Goal: Information Seeking & Learning: Find specific fact

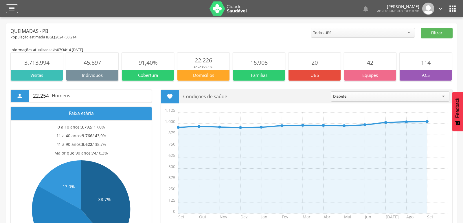
click at [12, 8] on icon "" at bounding box center [11, 8] width 7 height 7
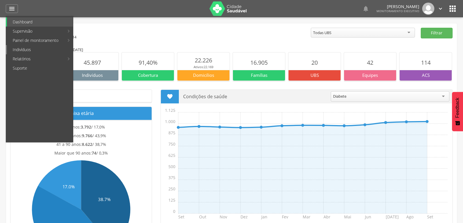
click at [21, 46] on link "Indivíduos" at bounding box center [40, 49] width 66 height 9
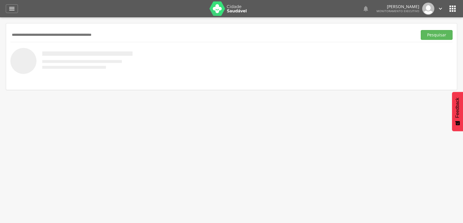
click at [46, 36] on input "text" at bounding box center [212, 35] width 404 height 10
type input "**********"
click at [436, 40] on div "**********" at bounding box center [231, 35] width 442 height 14
click at [435, 34] on button "Pesquisar" at bounding box center [436, 35] width 32 height 10
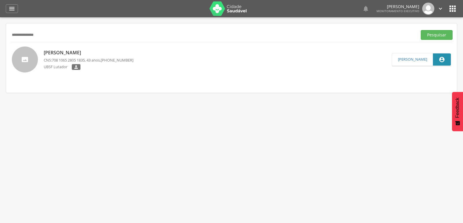
click at [104, 54] on p "[PERSON_NAME]" at bounding box center [89, 52] width 90 height 7
type input "**********"
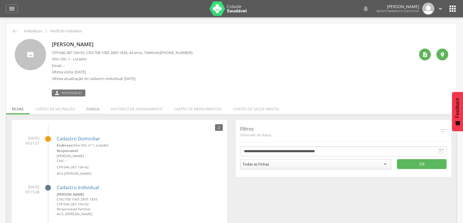
click at [85, 108] on li "Família" at bounding box center [93, 108] width 25 height 14
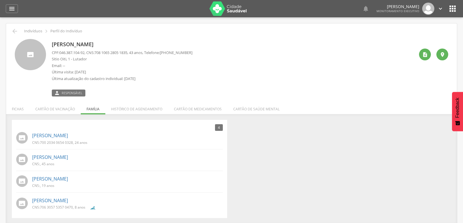
drag, startPoint x: 59, startPoint y: 53, endPoint x: 82, endPoint y: 51, distance: 23.2
click at [82, 51] on p "CPF: 046.387.104-92 , CNS: [PHONE_NUMBER] , 43 anos, Telefone: [PHONE_NUMBER]" at bounding box center [122, 52] width 141 height 5
drag, startPoint x: 59, startPoint y: 53, endPoint x: 91, endPoint y: 50, distance: 32.0
click at [91, 50] on p "CPF: 046.387.104-92 , CNS: [PHONE_NUMBER] , 43 anos, Telefone: [PHONE_NUMBER]" at bounding box center [122, 52] width 141 height 5
drag, startPoint x: 60, startPoint y: 53, endPoint x: 86, endPoint y: 53, distance: 25.7
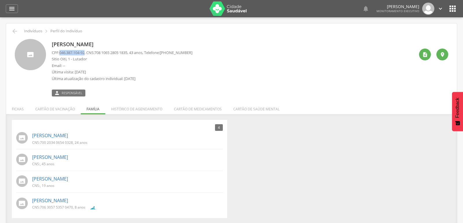
click at [84, 53] on span "046.387.104-92" at bounding box center [71, 52] width 25 height 5
copy span "046.387.104-92"
click at [428, 56] on div "" at bounding box center [425, 55] width 12 height 12
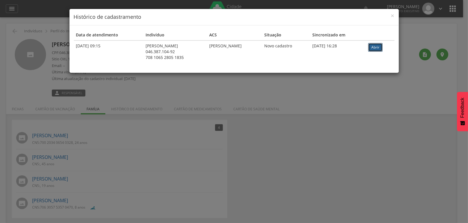
click at [382, 49] on link "Abrir" at bounding box center [375, 47] width 14 height 9
click at [391, 15] on span "×" at bounding box center [392, 16] width 3 height 8
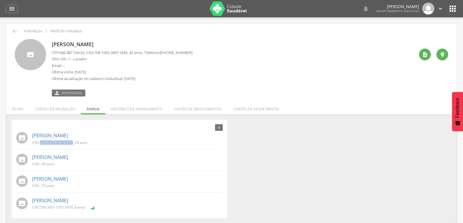
drag, startPoint x: 40, startPoint y: 142, endPoint x: 72, endPoint y: 145, distance: 31.9
click at [72, 145] on div "CNS: 700 2034 0654 0328 , 24 anos" at bounding box center [62, 143] width 60 height 6
copy span "700 2034 0654 0328"
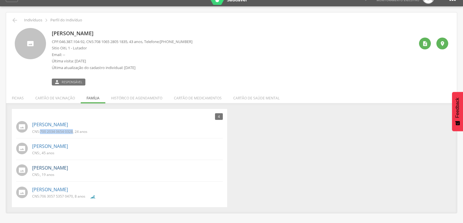
scroll to position [17, 0]
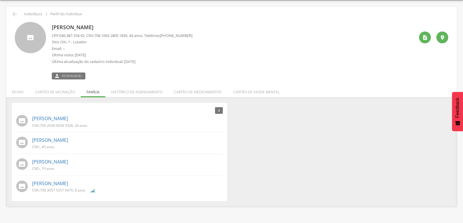
click at [54, 143] on div "[PERSON_NAME] CNS: , 45 anos" at bounding box center [127, 143] width 191 height 16
click at [55, 140] on link "[PERSON_NAME]" at bounding box center [50, 140] width 36 height 7
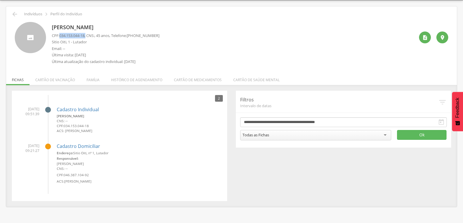
drag, startPoint x: 60, startPoint y: 35, endPoint x: 88, endPoint y: 36, distance: 28.1
click at [88, 36] on p "CPF: 034.153.044-18 , CNS: , 45 anos, Telefone: [PHONE_NUMBER]" at bounding box center [106, 35] width 108 height 5
copy p "034.153.044-18 ,"
click at [423, 36] on icon "" at bounding box center [425, 38] width 6 height 6
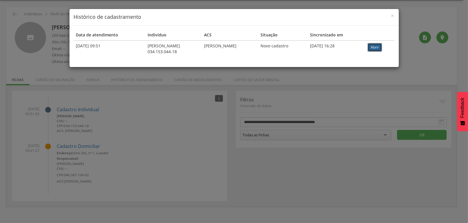
click at [374, 44] on link "Abrir" at bounding box center [374, 47] width 14 height 9
click at [391, 16] on span "×" at bounding box center [392, 16] width 3 height 8
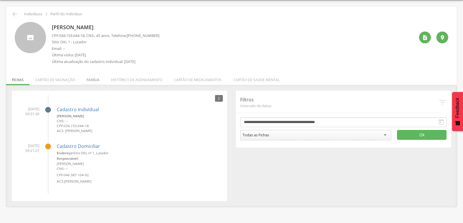
click at [93, 77] on li "Família" at bounding box center [93, 79] width 25 height 14
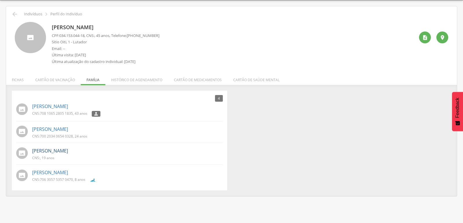
click at [45, 151] on link "[PERSON_NAME]" at bounding box center [50, 151] width 36 height 7
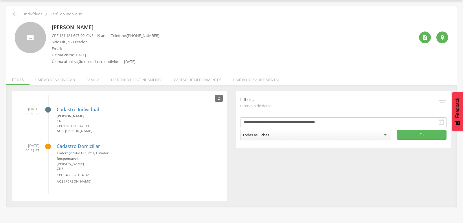
drag, startPoint x: 64, startPoint y: 126, endPoint x: 80, endPoint y: 121, distance: 16.6
click at [80, 121] on div "[PERSON_NAME] CNS: -- CPF: 181.181.647-99 ACS: [PERSON_NAME]" at bounding box center [140, 124] width 166 height 20
click at [134, 121] on small "CNS: --" at bounding box center [140, 121] width 166 height 5
drag, startPoint x: 64, startPoint y: 125, endPoint x: 93, endPoint y: 124, distance: 29.0
click at [93, 124] on small "CPF: 181.181.647-99" at bounding box center [140, 125] width 166 height 5
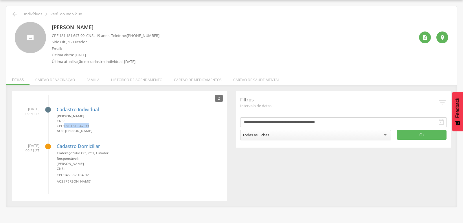
copy span "181.181.647-99"
click at [86, 77] on li "Família" at bounding box center [93, 79] width 25 height 14
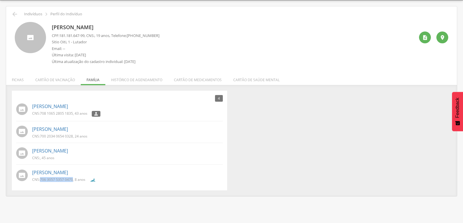
drag, startPoint x: 40, startPoint y: 180, endPoint x: 72, endPoint y: 177, distance: 32.8
click at [72, 177] on p "CNS: 706 3057 5357 0470 , 8 anos" at bounding box center [58, 179] width 53 height 5
copy p "706 3057 5357 0470"
click at [16, 15] on icon "" at bounding box center [14, 14] width 7 height 7
click at [16, 17] on icon "" at bounding box center [14, 14] width 7 height 7
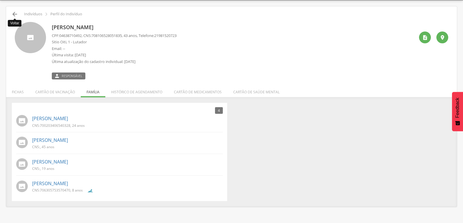
click at [16, 17] on icon "" at bounding box center [14, 14] width 7 height 7
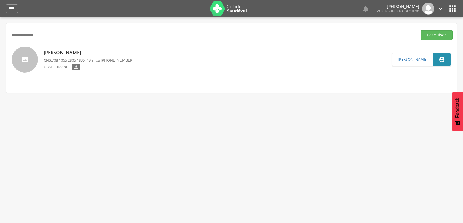
click at [59, 36] on input "**********" at bounding box center [212, 35] width 404 height 10
type input "*"
type input "**********"
click at [431, 38] on button "Pesquisar" at bounding box center [436, 35] width 32 height 10
click at [61, 54] on p "Severina de [PERSON_NAME]" at bounding box center [89, 52] width 90 height 7
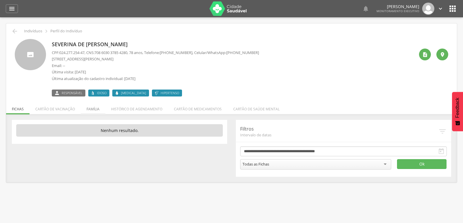
click at [90, 110] on li "Família" at bounding box center [93, 108] width 25 height 14
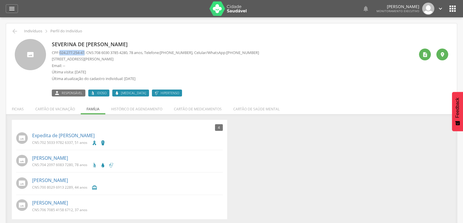
drag, startPoint x: 60, startPoint y: 53, endPoint x: 86, endPoint y: 55, distance: 26.4
click at [86, 55] on p "CPF: 024.277.254-47 , CNS: [PHONE_NUMBER] , 78 anos, Telefone: [PHONE_NUMBER] ,…" at bounding box center [155, 52] width 207 height 5
copy span "024.277.254-47"
click at [243, 95] on div " Responsável Idoso [MEDICAL_DATA] Hipertenso" at bounding box center [155, 90] width 207 height 12
drag, startPoint x: 39, startPoint y: 166, endPoint x: 73, endPoint y: 164, distance: 34.2
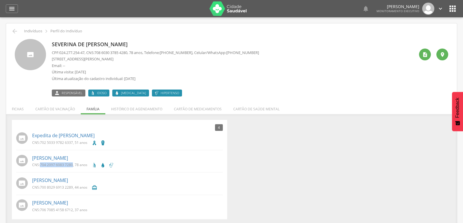
click at [73, 164] on p "CNS: 704 2097 6083 7280 , 78 anos" at bounding box center [59, 165] width 55 height 5
copy p "704 2097 6083 7280"
click at [319, 173] on div "4 Nenhum outro membro da família cadastrado. [PERSON_NAME] CNS: 702 5033 9782 6…" at bounding box center [232, 170] width 448 height 100
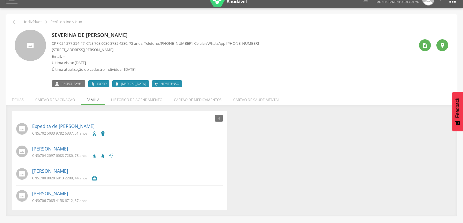
scroll to position [17, 0]
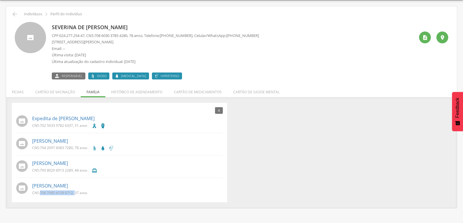
drag, startPoint x: 40, startPoint y: 193, endPoint x: 75, endPoint y: 193, distance: 34.4
click at [75, 193] on p "CNS: 706 7085 4158 6712 , 37 anos" at bounding box center [59, 193] width 55 height 5
copy p "706 7085 4158 6712 ,"
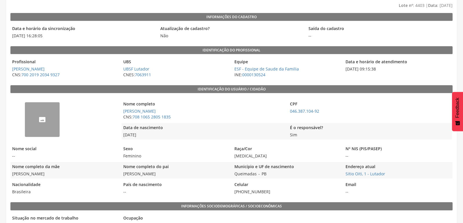
scroll to position [64, 0]
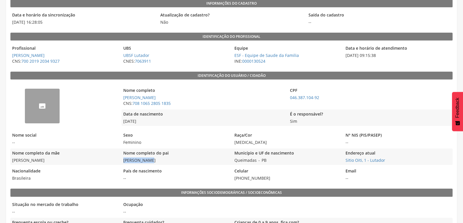
drag, startPoint x: 121, startPoint y: 159, endPoint x: 154, endPoint y: 159, distance: 32.4
click at [154, 159] on span "Ademar Gomes" at bounding box center [175, 161] width 108 height 6
copy span "Ademar Gomes"
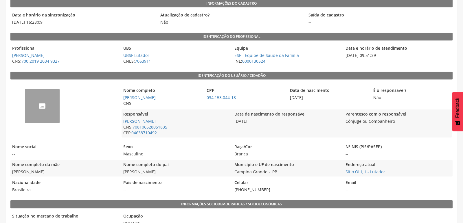
drag, startPoint x: 121, startPoint y: 172, endPoint x: 167, endPoint y: 173, distance: 46.9
click at [167, 173] on div "Nome completo da mãe Maria do Socorro de Araújo Nome completo do pai Genivaldo …" at bounding box center [231, 168] width 442 height 16
copy span "Genivaldo Jose Pereira"
